Goal: Communication & Community: Connect with others

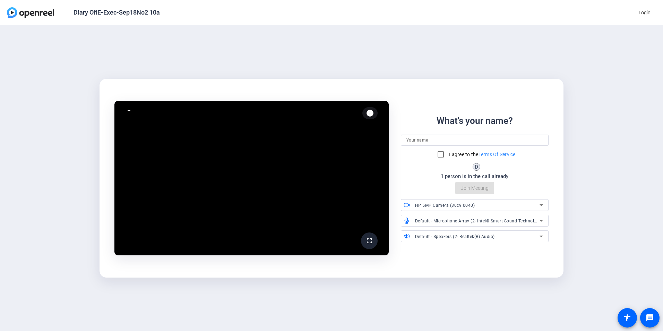
click at [418, 140] on input at bounding box center [474, 140] width 137 height 8
type input "[PERSON_NAME]"
click at [440, 154] on input "I agree to the Terms Of Service" at bounding box center [441, 154] width 14 height 14
checkbox input "true"
click at [481, 187] on span "Join Meeting" at bounding box center [475, 187] width 28 height 7
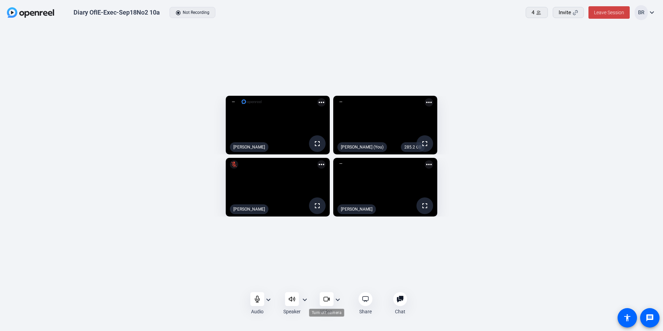
drag, startPoint x: 327, startPoint y: 300, endPoint x: 335, endPoint y: 301, distance: 8.0
click at [327, 300] on icon at bounding box center [326, 298] width 7 height 7
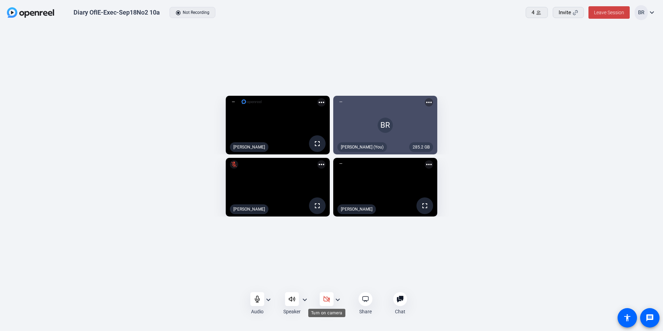
click at [327, 299] on icon at bounding box center [326, 298] width 7 height 7
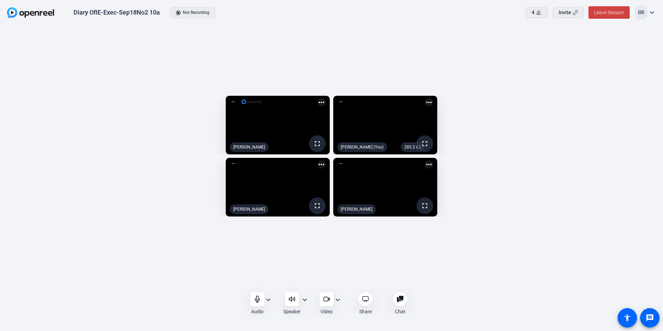
click at [612, 176] on openreel-capture-lite-video-stream "fullscreen [PERSON_NAME] more_horiz" at bounding box center [492, 187] width 319 height 59
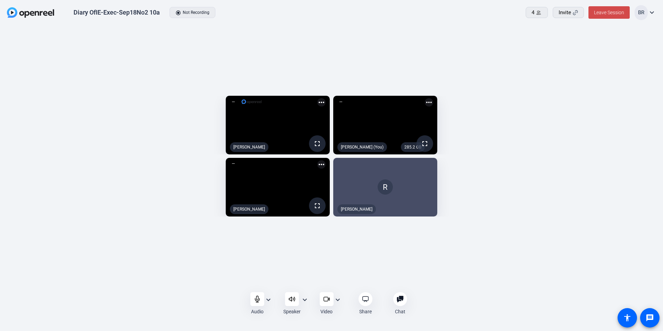
click at [606, 10] on span "Leave Session" at bounding box center [609, 13] width 30 height 6
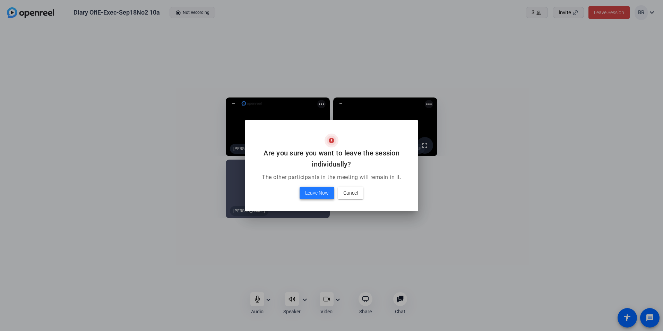
click at [315, 190] on span "Leave Now" at bounding box center [317, 193] width 24 height 8
